Goal: Task Accomplishment & Management: Manage account settings

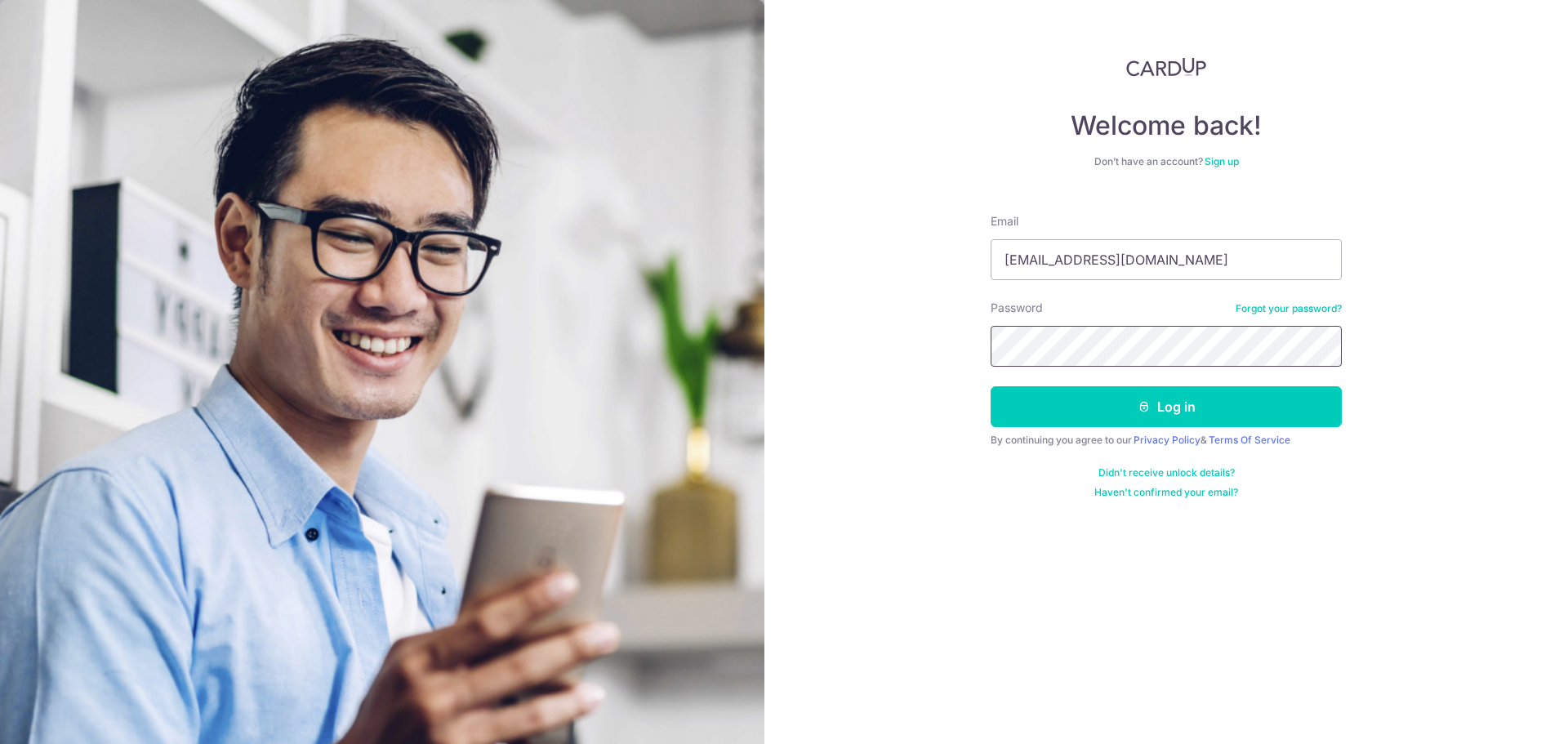
click at [990, 387] on button "Log in" at bounding box center [1166, 407] width 351 height 41
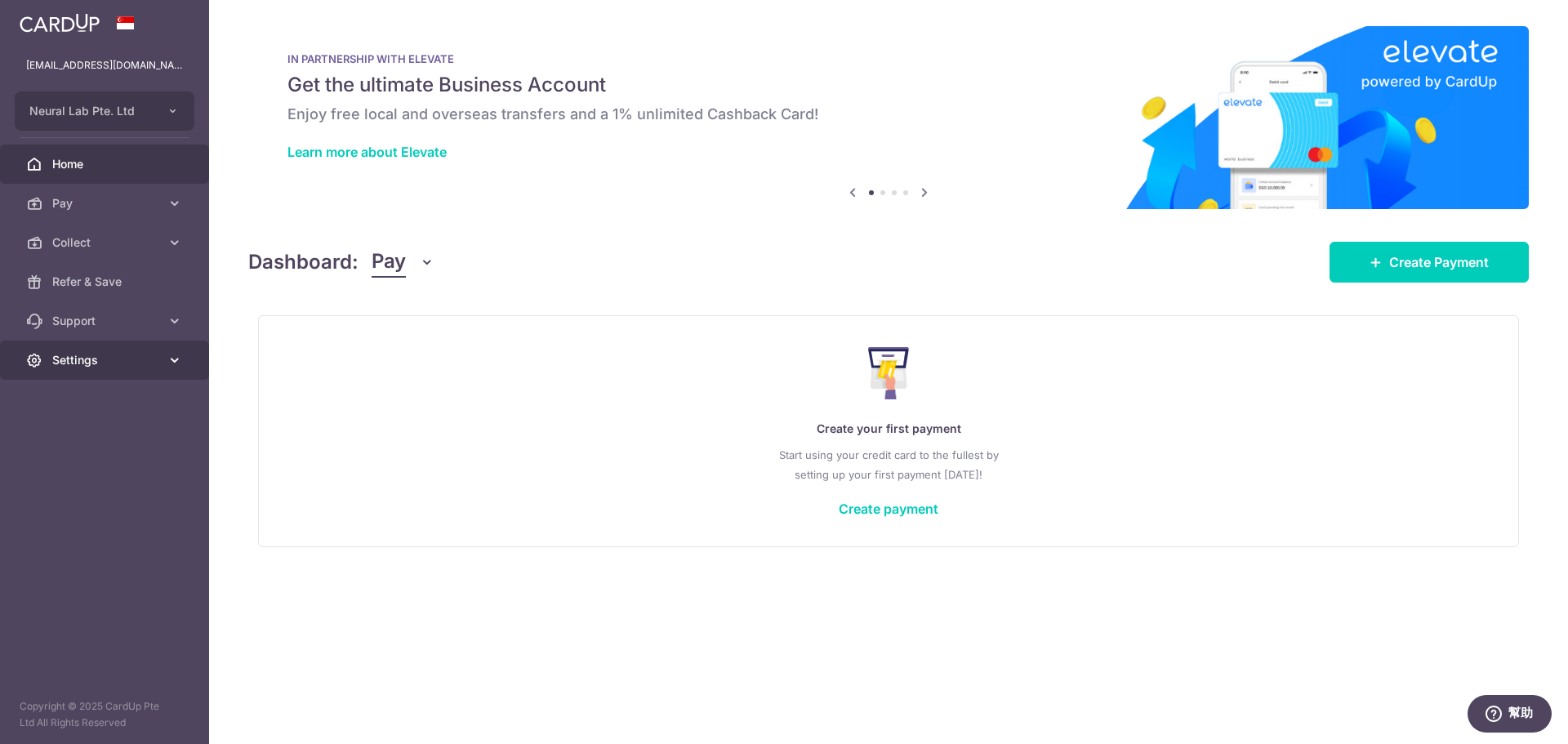
click at [132, 343] on link "Settings" at bounding box center [104, 360] width 209 height 39
click at [125, 394] on span "Account" at bounding box center [106, 399] width 107 height 16
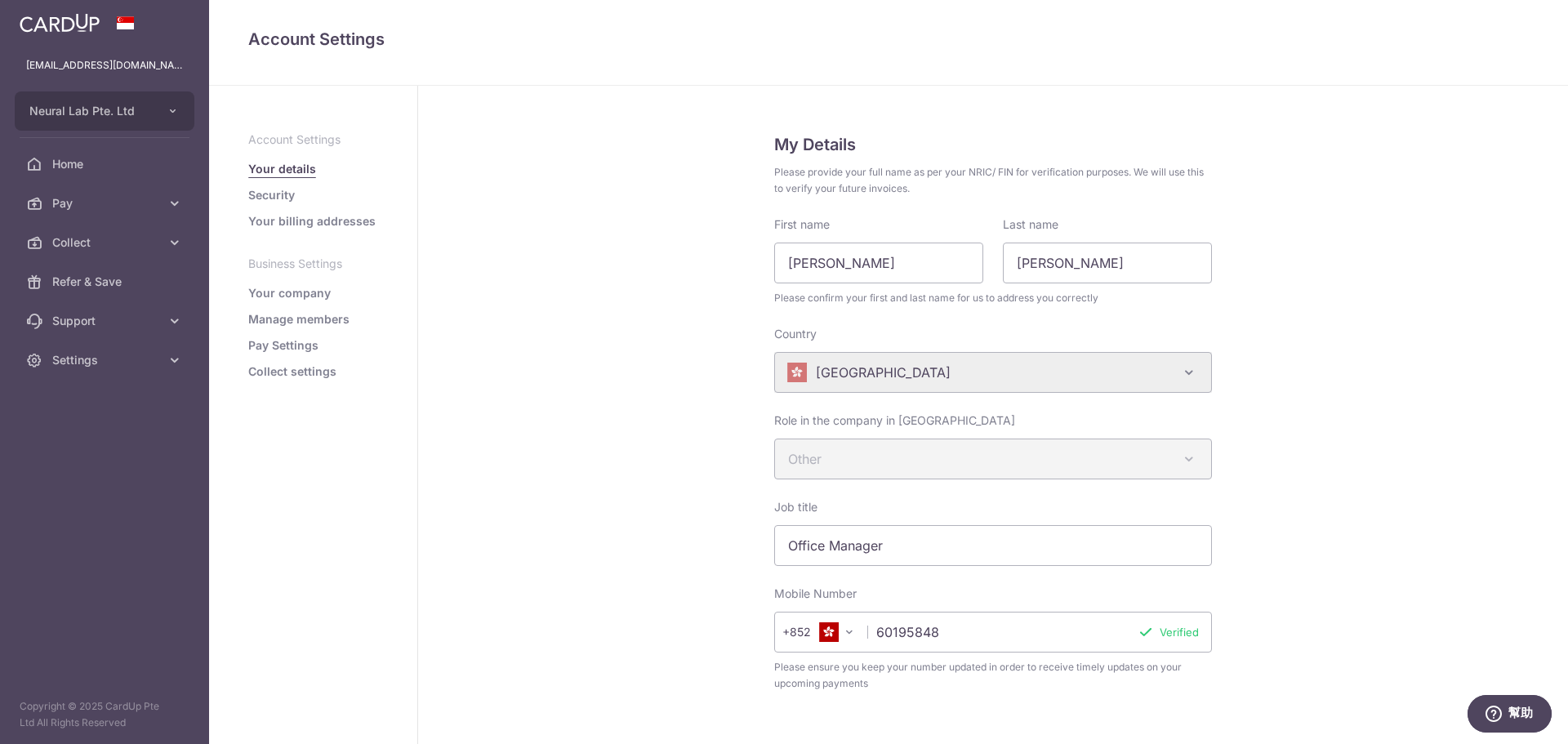
click at [284, 294] on link "Your company" at bounding box center [289, 293] width 83 height 16
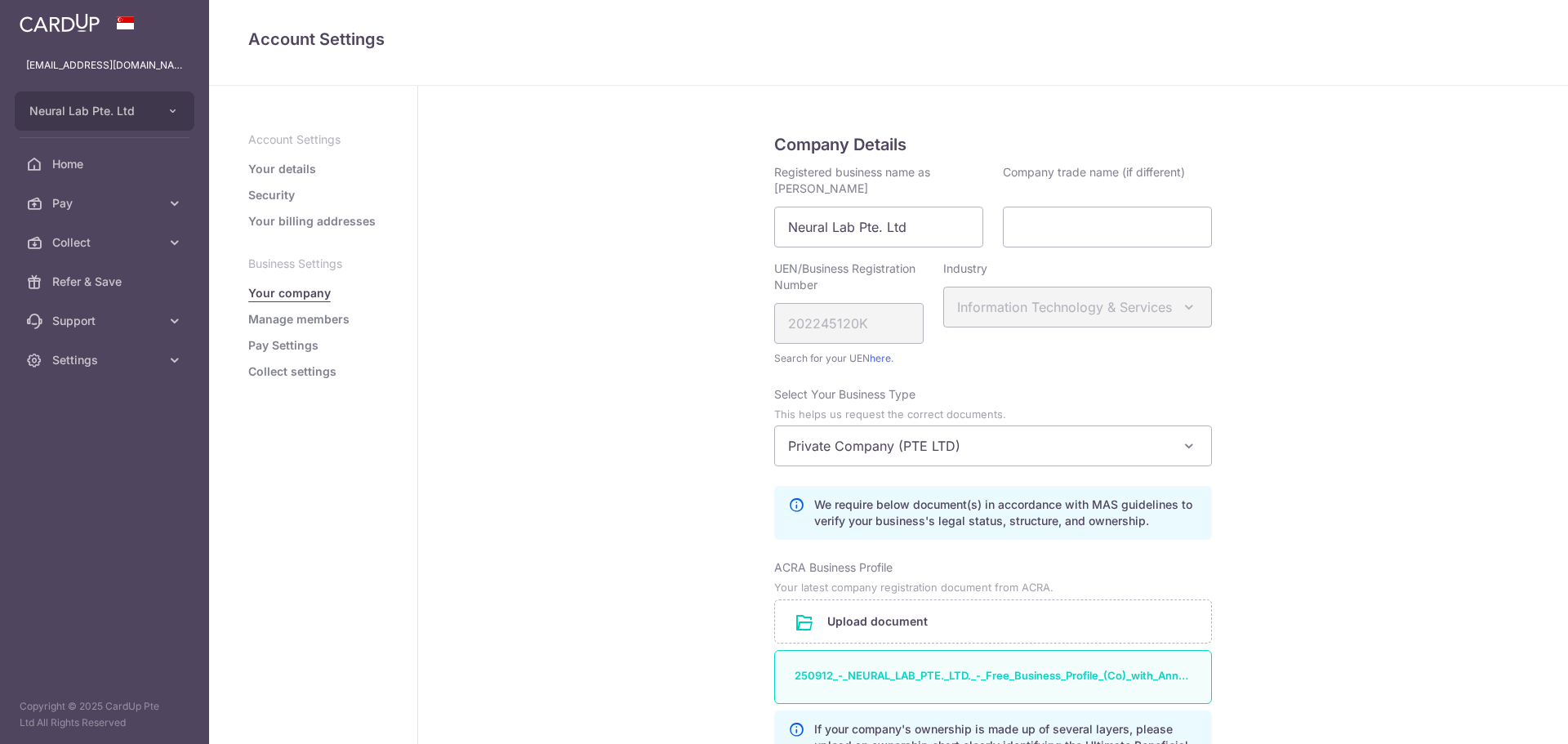
click at [322, 315] on link "Manage members" at bounding box center [299, 319] width 102 height 16
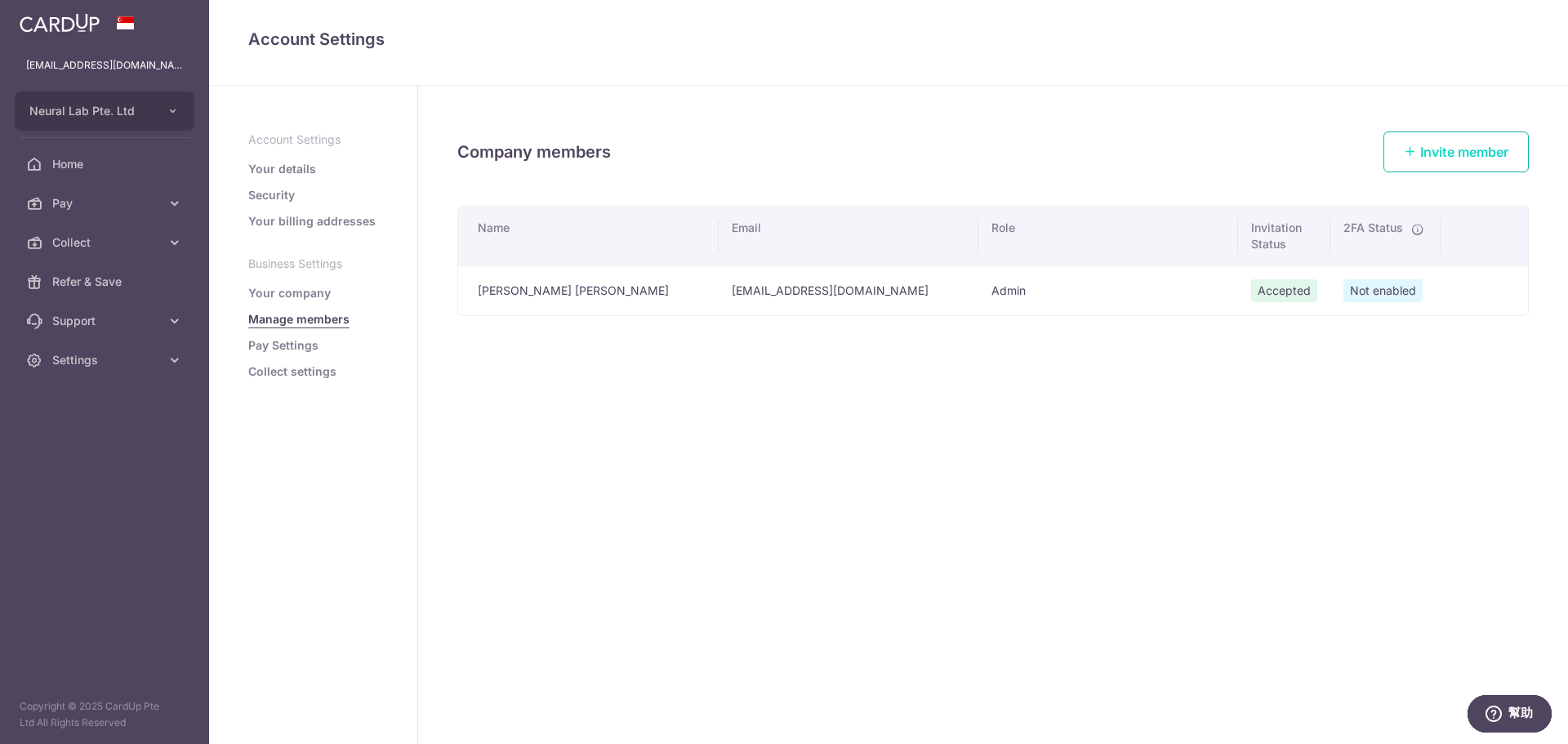
click at [1436, 148] on span "Invite member" at bounding box center [1464, 152] width 88 height 16
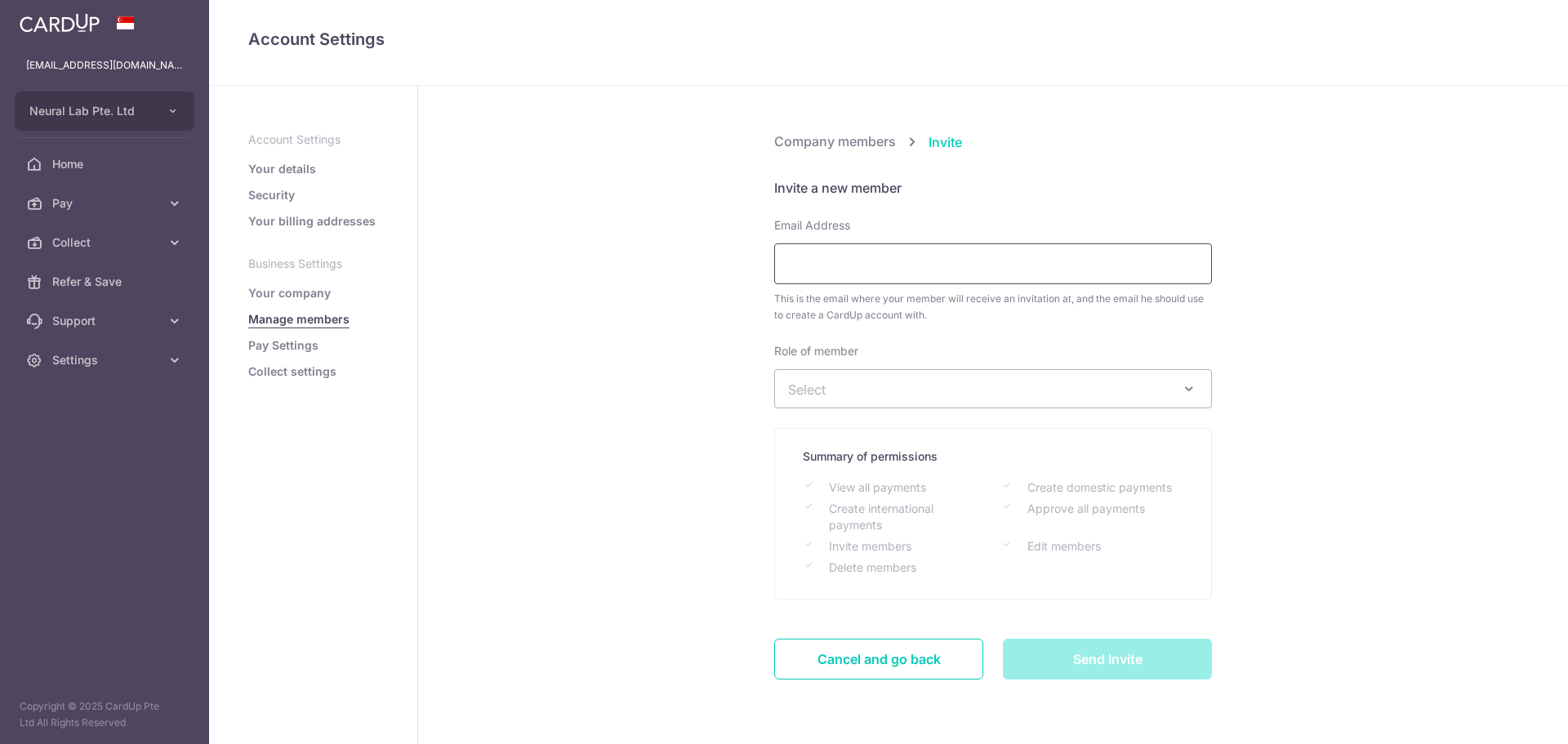
click at [861, 253] on input "Email Address" at bounding box center [993, 264] width 438 height 41
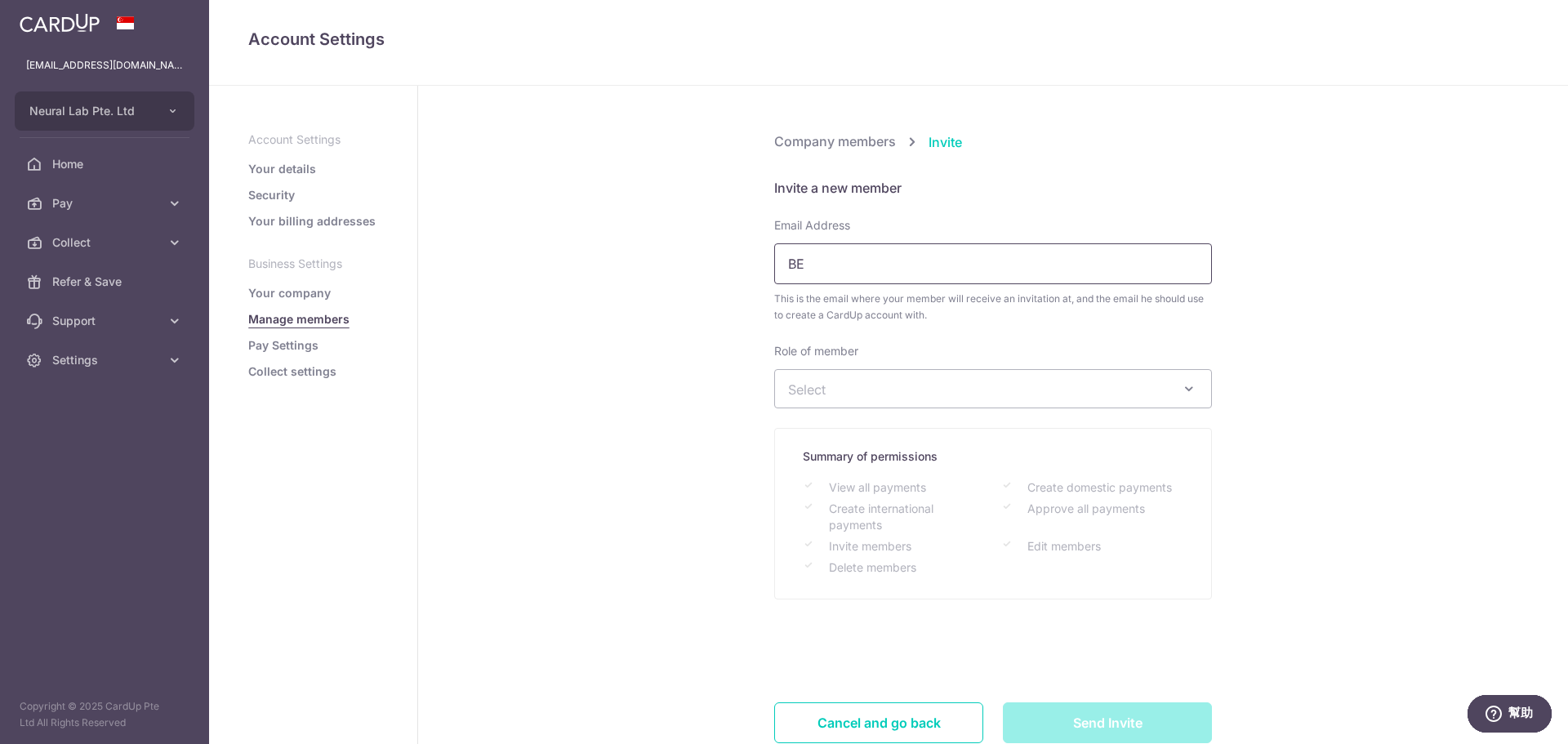
type input "B"
type input "[PERSON_NAME][EMAIL_ADDRESS][DOMAIN_NAME]"
click at [899, 381] on span "Select" at bounding box center [980, 388] width 384 height 18
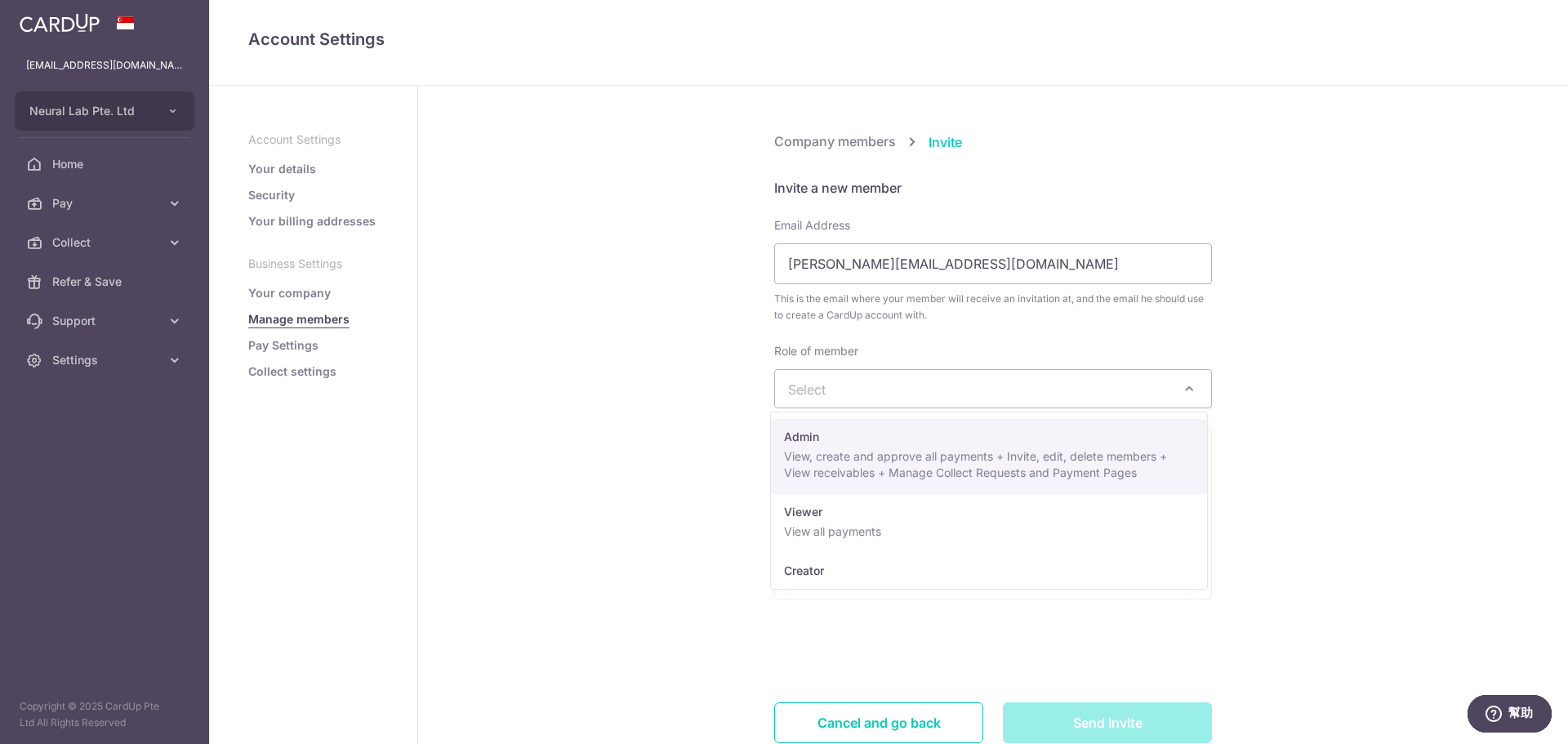
select select "24922"
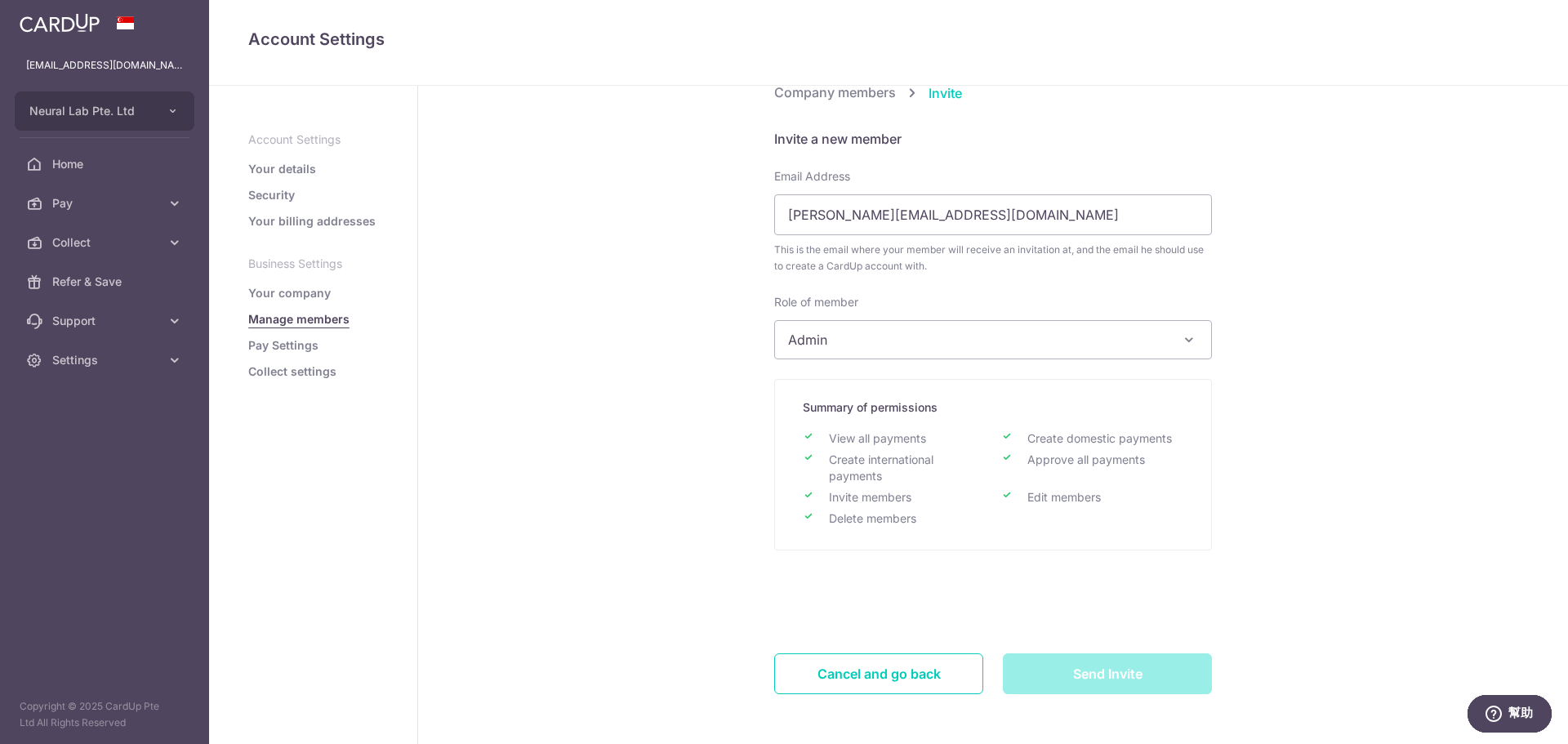
scroll to position [96, 0]
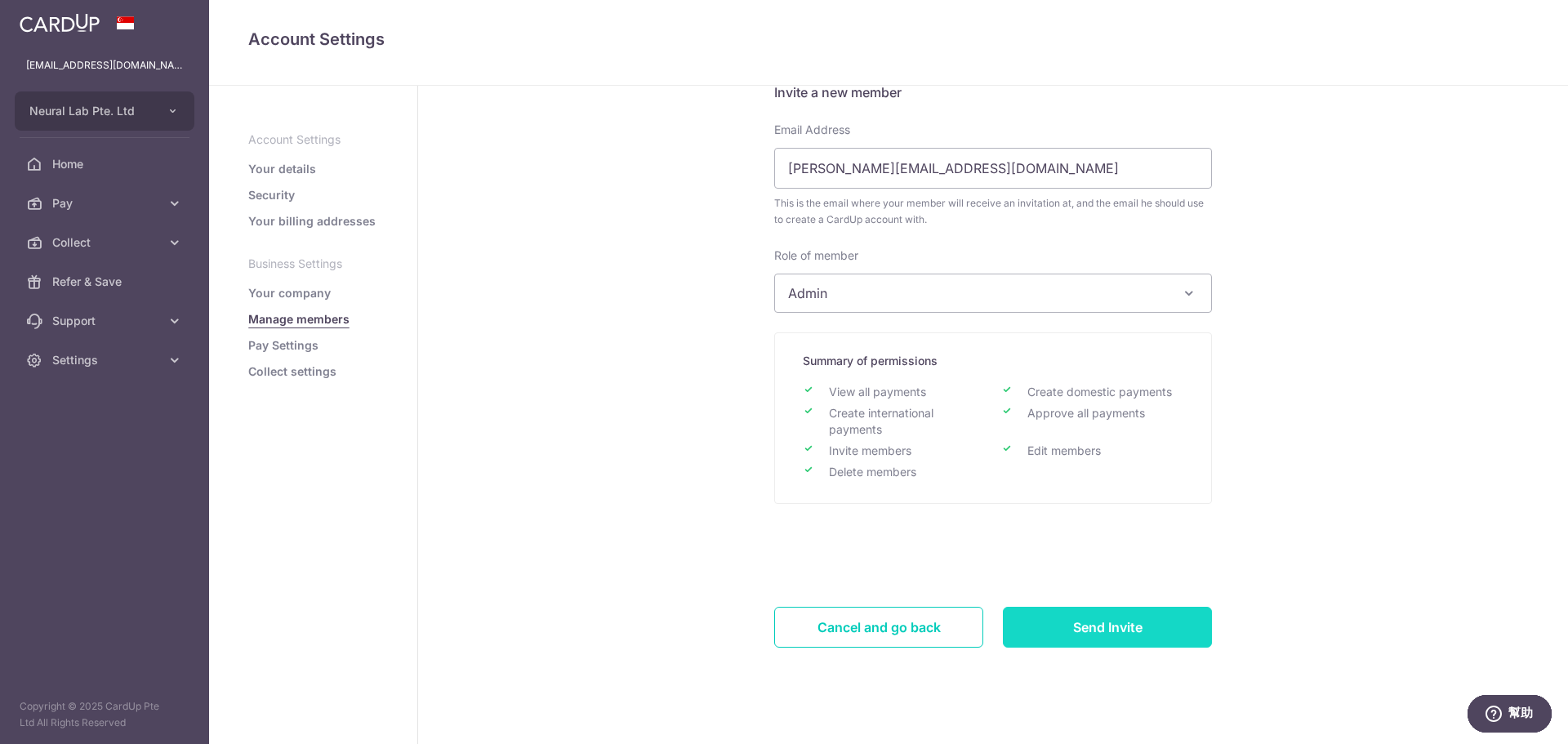
click at [1123, 628] on input "Send Invite" at bounding box center [1107, 627] width 209 height 41
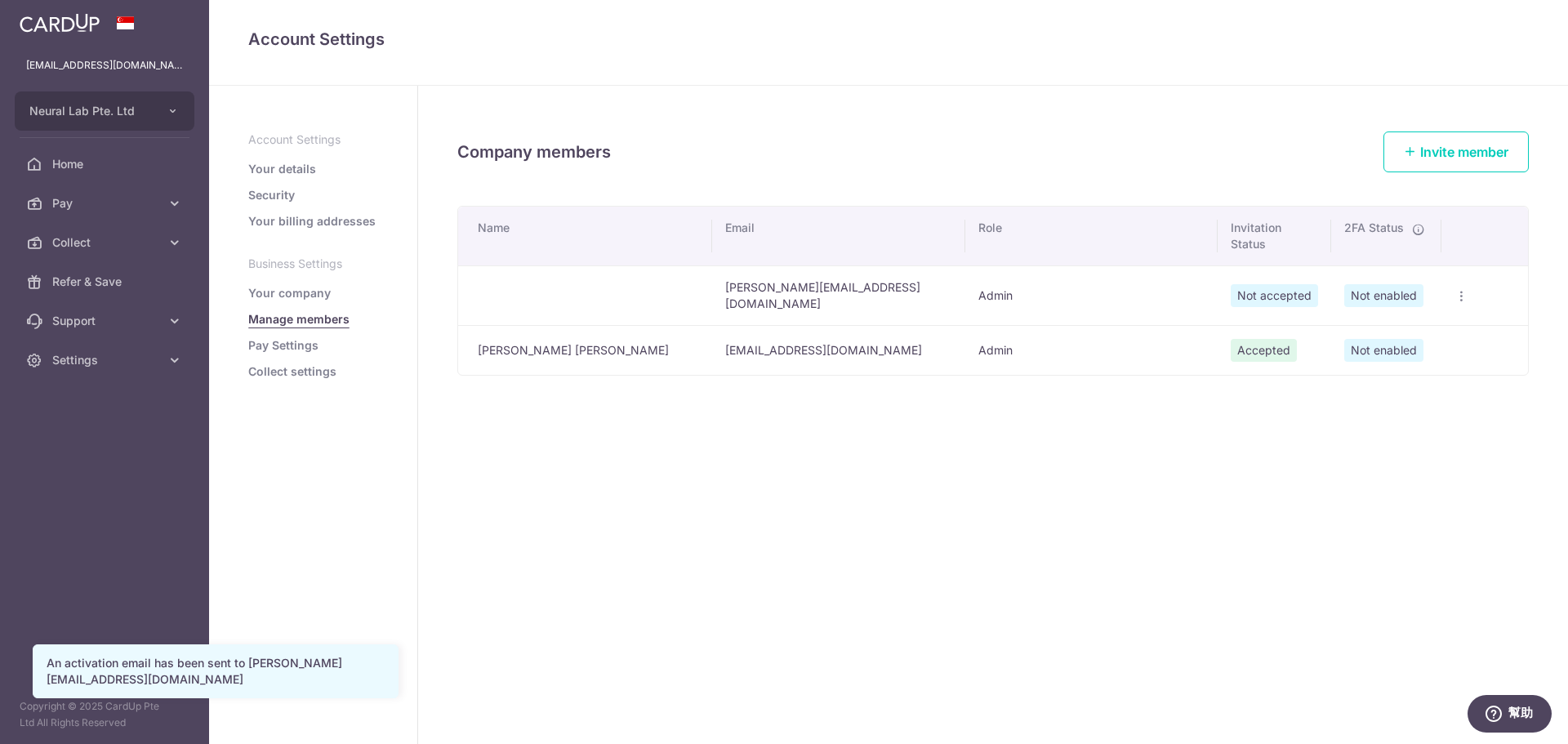
click at [299, 294] on link "Your company" at bounding box center [289, 293] width 83 height 16
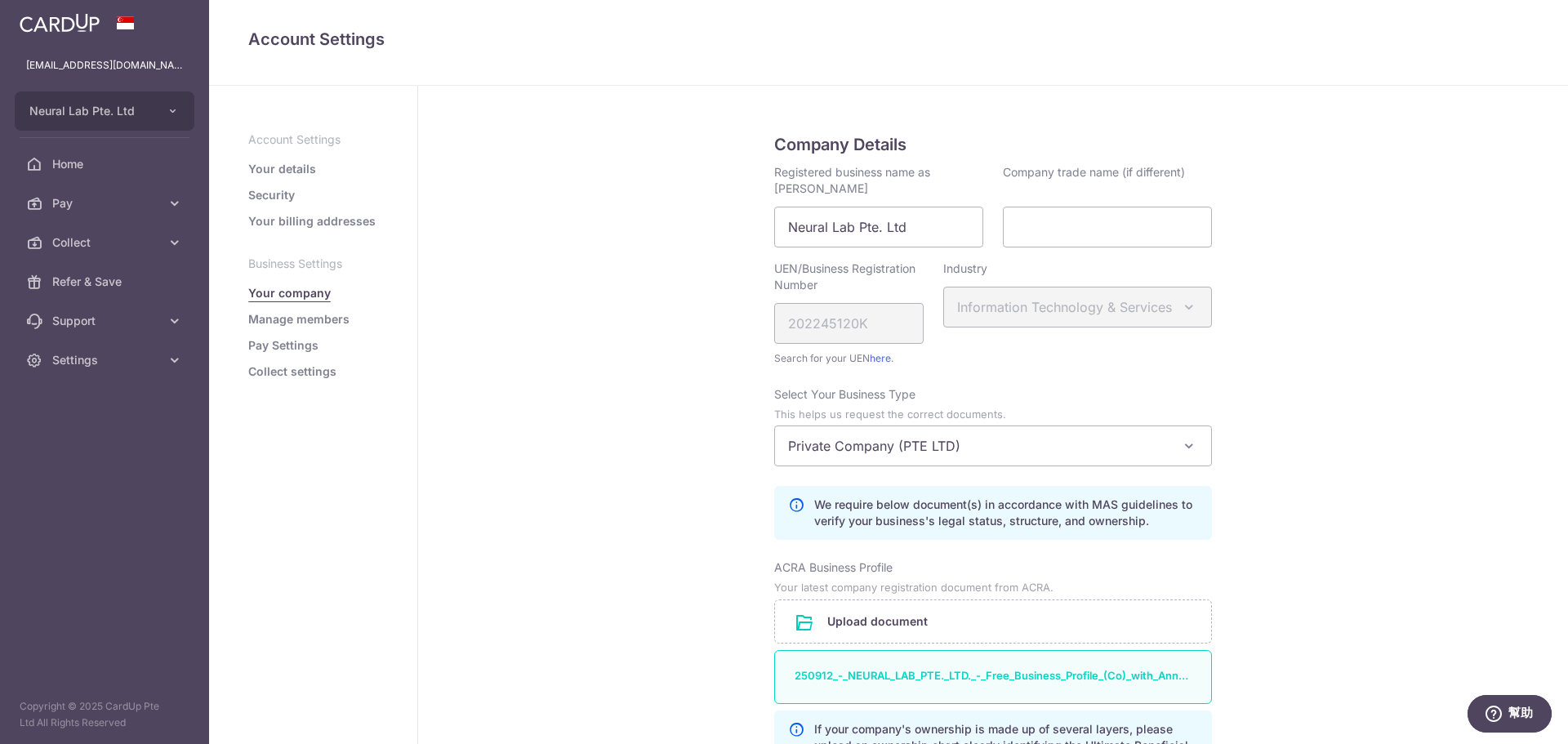
click at [328, 323] on link "Manage members" at bounding box center [299, 319] width 102 height 16
